Goal: Navigation & Orientation: Find specific page/section

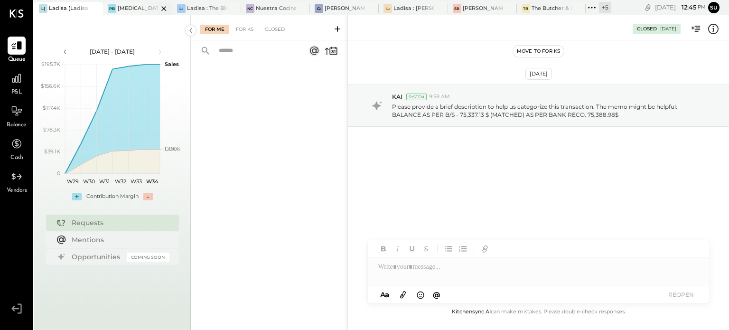
click at [141, 6] on div at bounding box center [155, 8] width 33 height 13
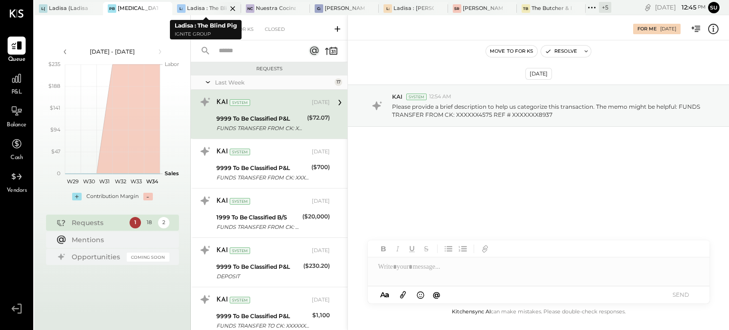
click at [207, 5] on div "Ladisa : The Blind Pig" at bounding box center [207, 9] width 40 height 8
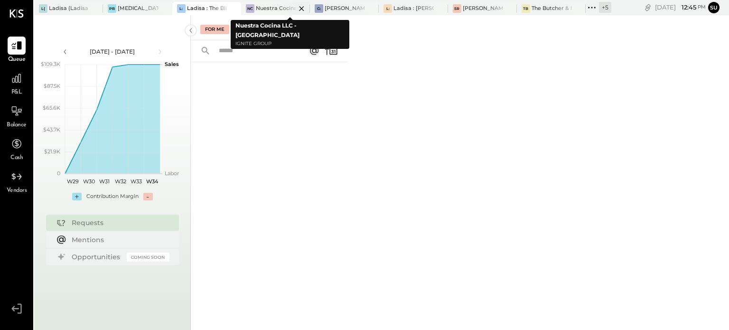
click at [269, 8] on div "Nuestra Cocina LLC - [GEOGRAPHIC_DATA]" at bounding box center [276, 9] width 40 height 8
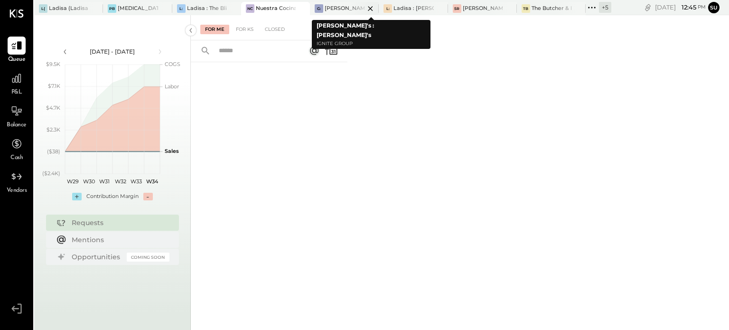
click at [348, 7] on div at bounding box center [362, 8] width 33 height 13
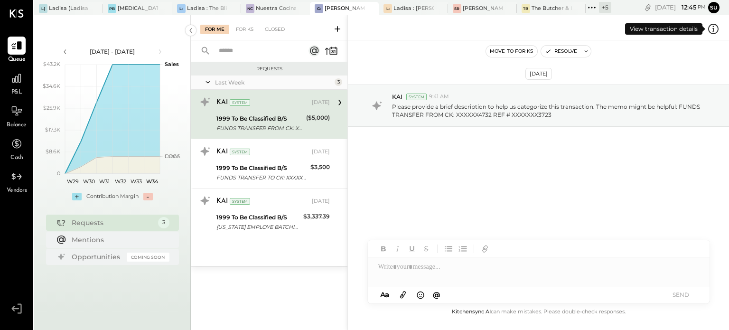
click at [712, 27] on icon at bounding box center [713, 29] width 12 height 12
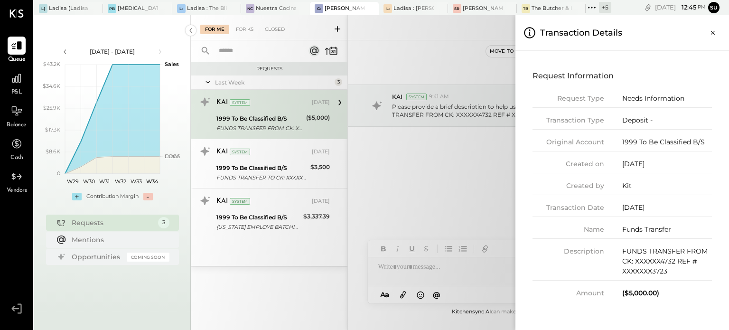
click at [712, 27] on button "Close panel" at bounding box center [713, 32] width 17 height 17
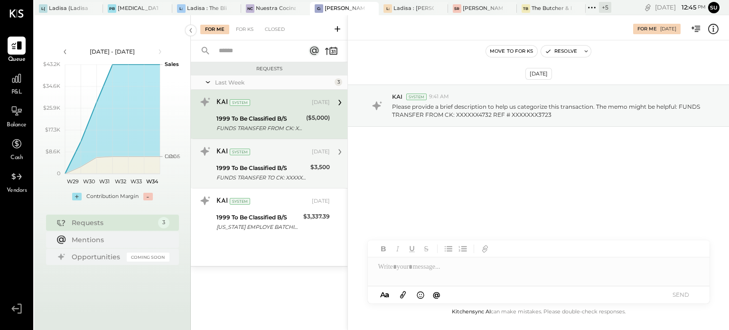
click at [288, 164] on div "1999 To Be Classified B/S" at bounding box center [261, 167] width 91 height 9
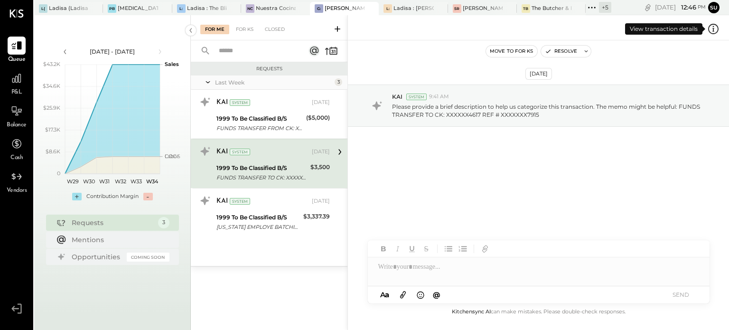
click at [710, 27] on icon at bounding box center [713, 29] width 12 height 12
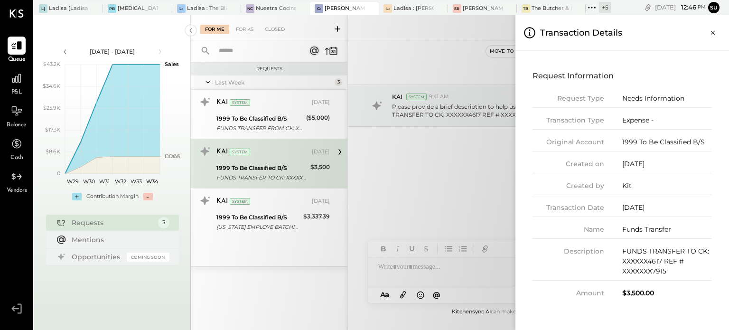
click at [710, 27] on button "Close panel" at bounding box center [713, 32] width 17 height 17
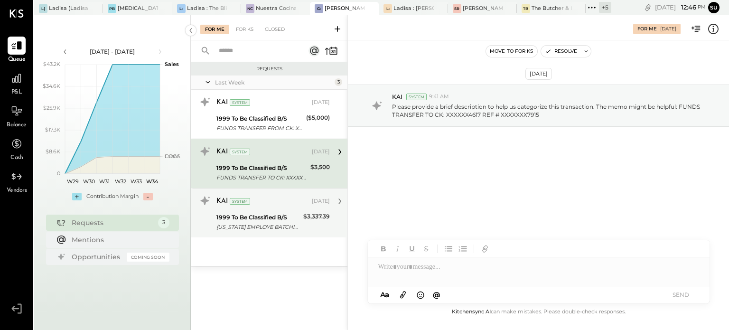
click at [292, 199] on div "KAI System" at bounding box center [263, 201] width 94 height 9
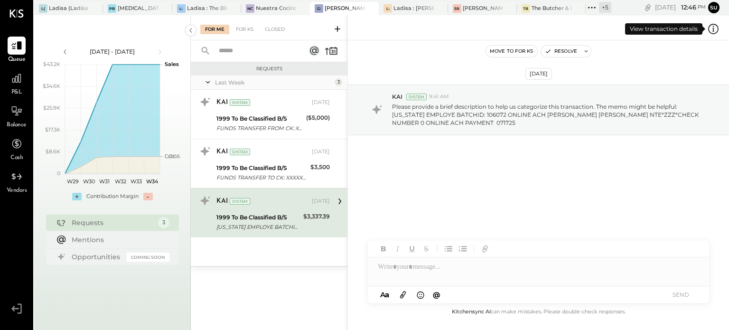
click at [712, 29] on icon at bounding box center [713, 29] width 12 height 12
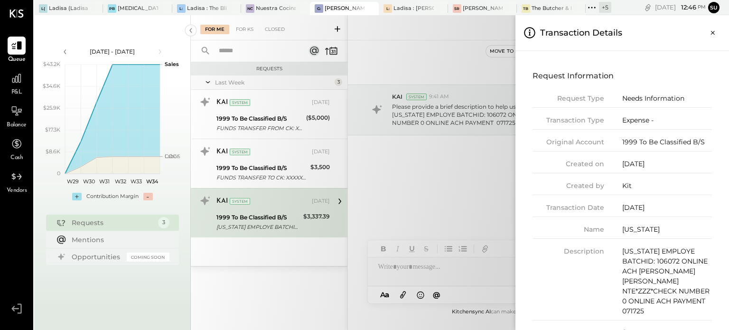
click at [712, 29] on icon "Close panel" at bounding box center [712, 32] width 9 height 9
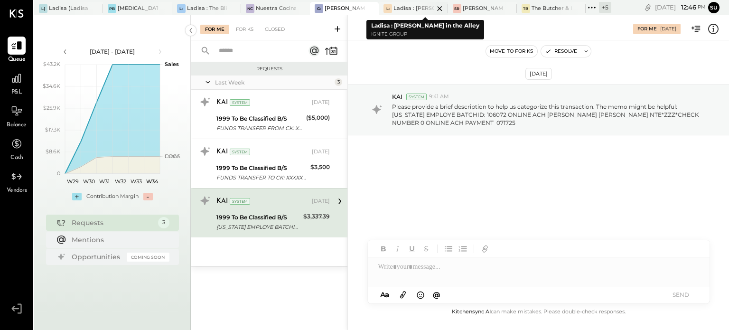
click at [415, 6] on div at bounding box center [431, 8] width 33 height 13
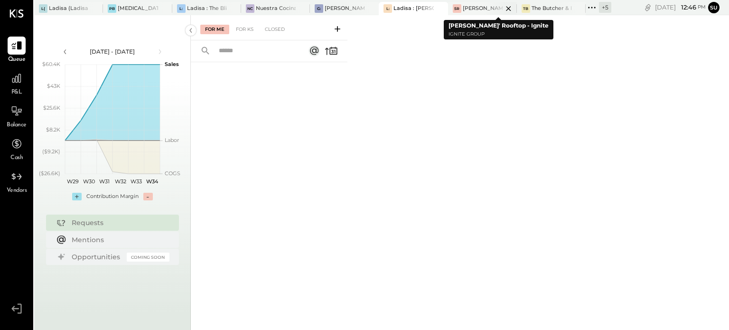
click at [477, 7] on div "[PERSON_NAME]' Rooftop - Ignite" at bounding box center [483, 9] width 40 height 8
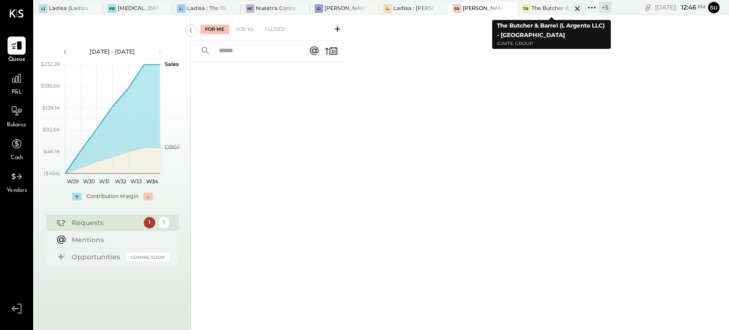
click at [550, 9] on div "The Butcher & Barrel (L Argento LLC) - [GEOGRAPHIC_DATA]" at bounding box center [552, 9] width 40 height 8
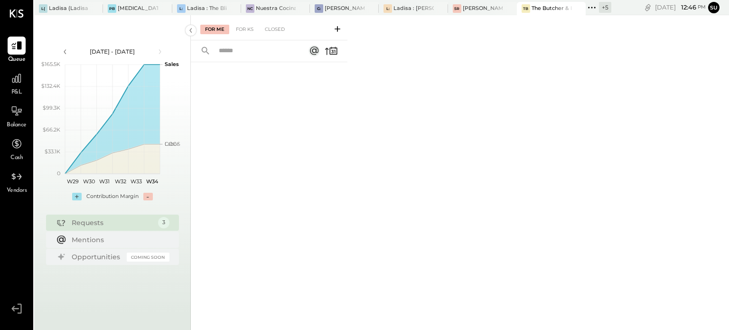
click at [592, 5] on icon at bounding box center [592, 7] width 12 height 12
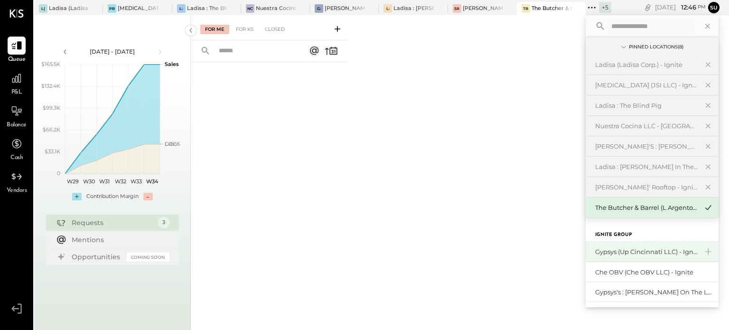
click at [602, 249] on div "Gypsys (Up Cincinnati LLC) - Ignite" at bounding box center [646, 251] width 103 height 9
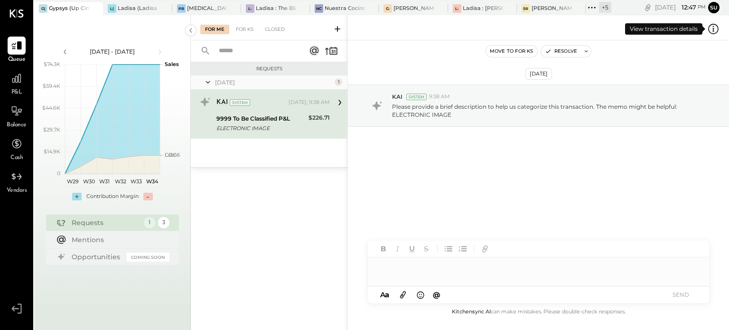
click at [712, 30] on icon at bounding box center [713, 29] width 12 height 12
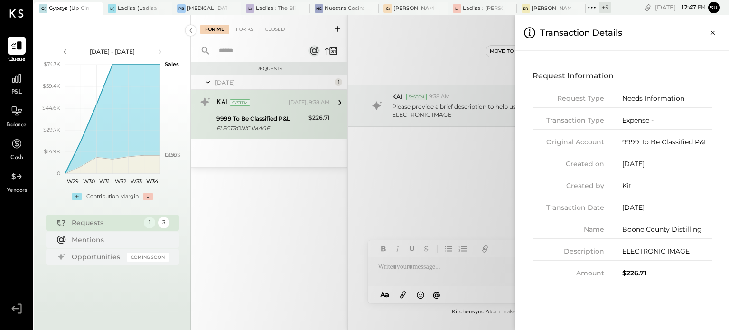
click at [712, 30] on icon "Close panel" at bounding box center [712, 32] width 9 height 9
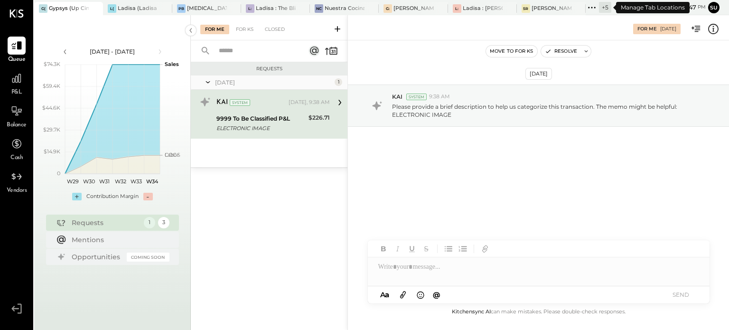
click at [589, 10] on icon at bounding box center [592, 7] width 12 height 12
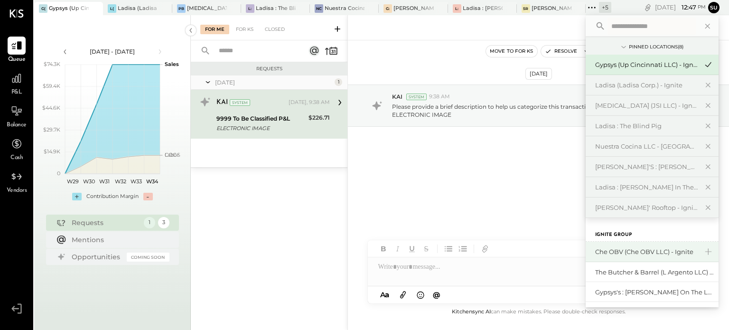
click at [601, 249] on div "Che OBV (Che OBV LLC) - Ignite" at bounding box center [646, 251] width 103 height 9
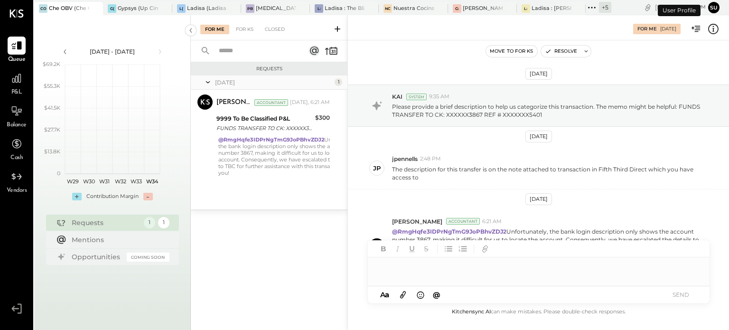
scroll to position [46, 0]
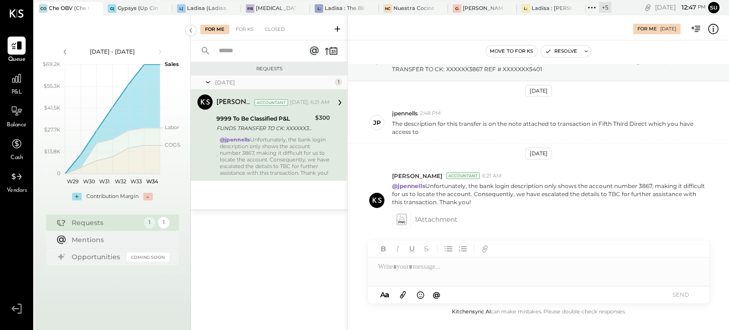
click at [303, 130] on div "FUNDS TRANSFER TO CK: XXXXXX3867 REF # XXXXXXX5401" at bounding box center [264, 127] width 96 height 9
click at [556, 11] on div at bounding box center [569, 8] width 33 height 13
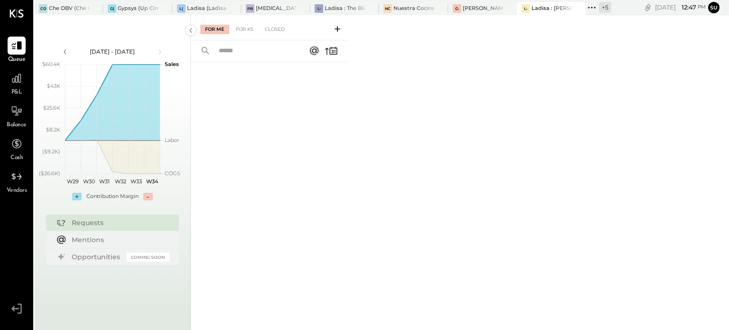
click at [590, 7] on icon at bounding box center [588, 7] width 1 height 1
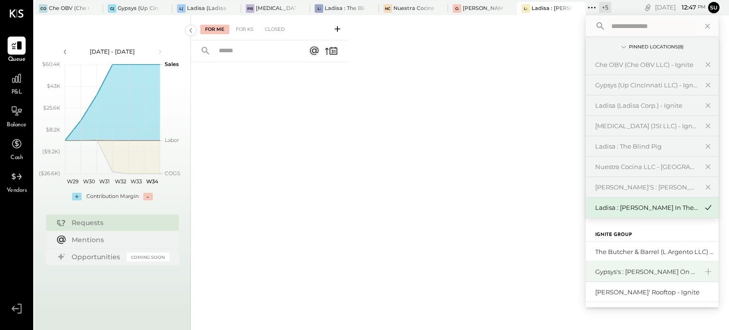
click at [624, 268] on div "Gypsys's : [PERSON_NAME] on the levee" at bounding box center [646, 271] width 103 height 9
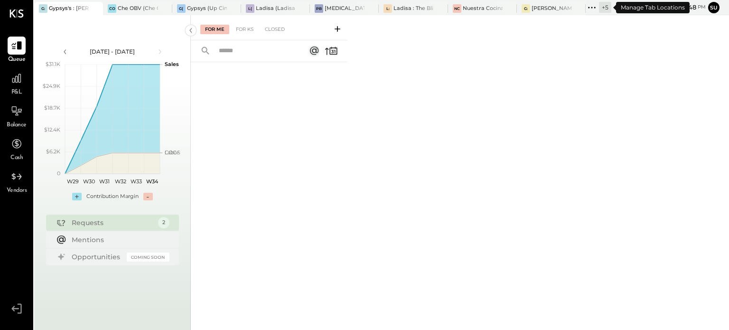
click at [593, 4] on icon at bounding box center [592, 7] width 12 height 12
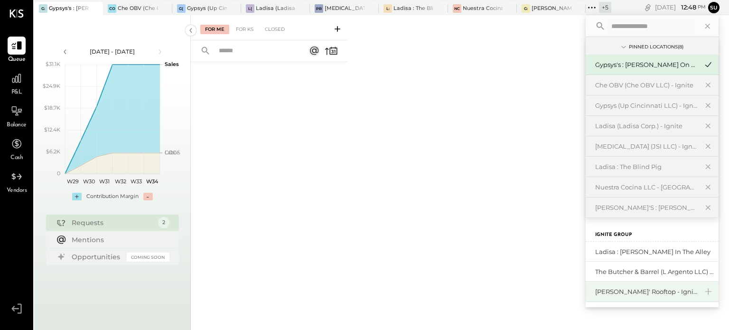
click at [625, 288] on div "[PERSON_NAME]' Rooftop - Ignite" at bounding box center [646, 291] width 103 height 9
